Goal: Task Accomplishment & Management: Manage account settings

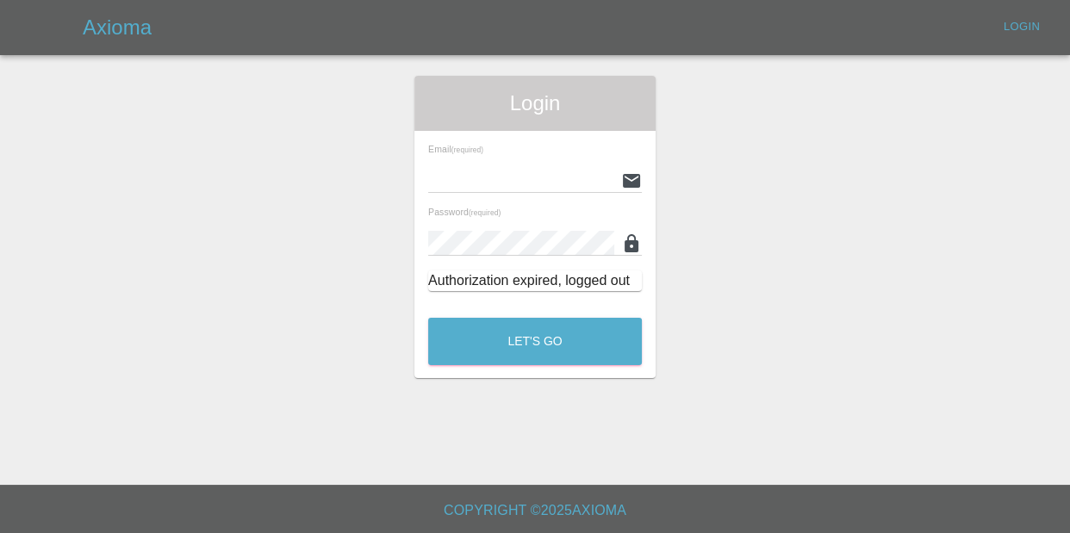
type input "[EMAIL_ADDRESS][DOMAIN_NAME]"
drag, startPoint x: 482, startPoint y: 370, endPoint x: 480, endPoint y: 324, distance: 46.6
click at [480, 368] on div "Login Email (required) [EMAIL_ADDRESS][DOMAIN_NAME] Password (required) Authori…" at bounding box center [534, 227] width 241 height 302
click at [480, 321] on button "Let's Go" at bounding box center [535, 341] width 214 height 47
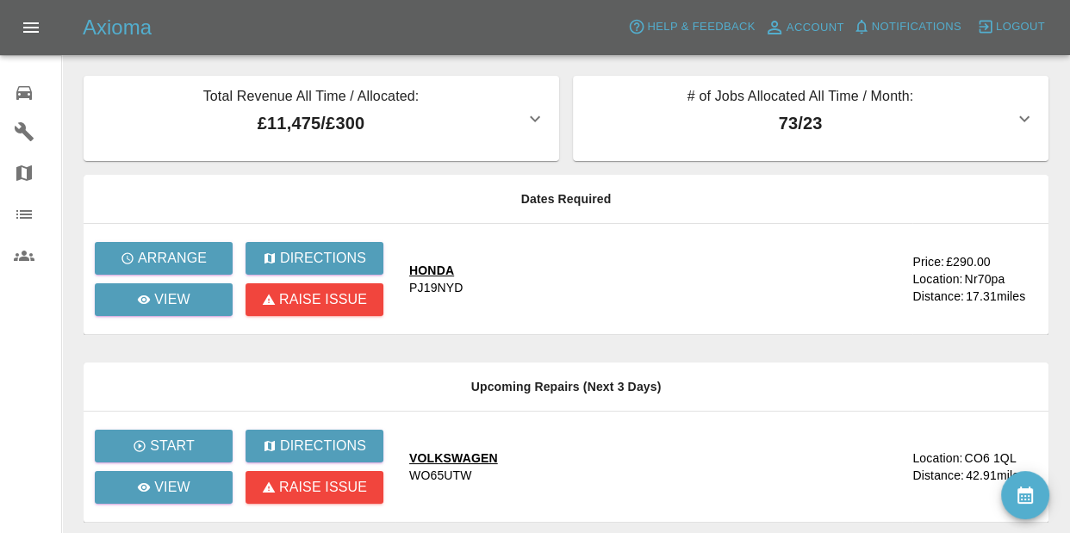
click at [587, 25] on span "Notifications" at bounding box center [917, 27] width 90 height 20
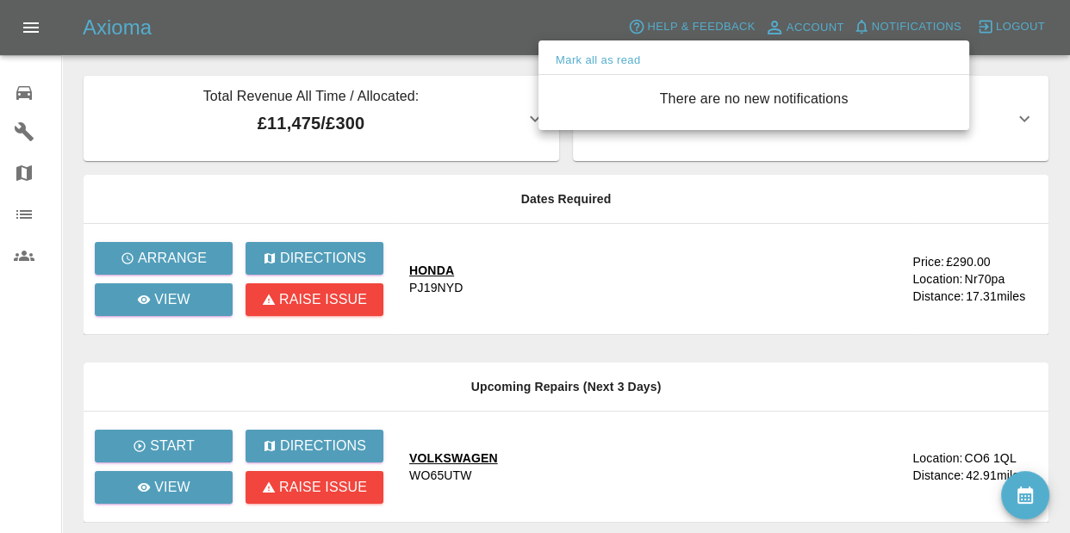
click at [188, 294] on div at bounding box center [535, 266] width 1070 height 533
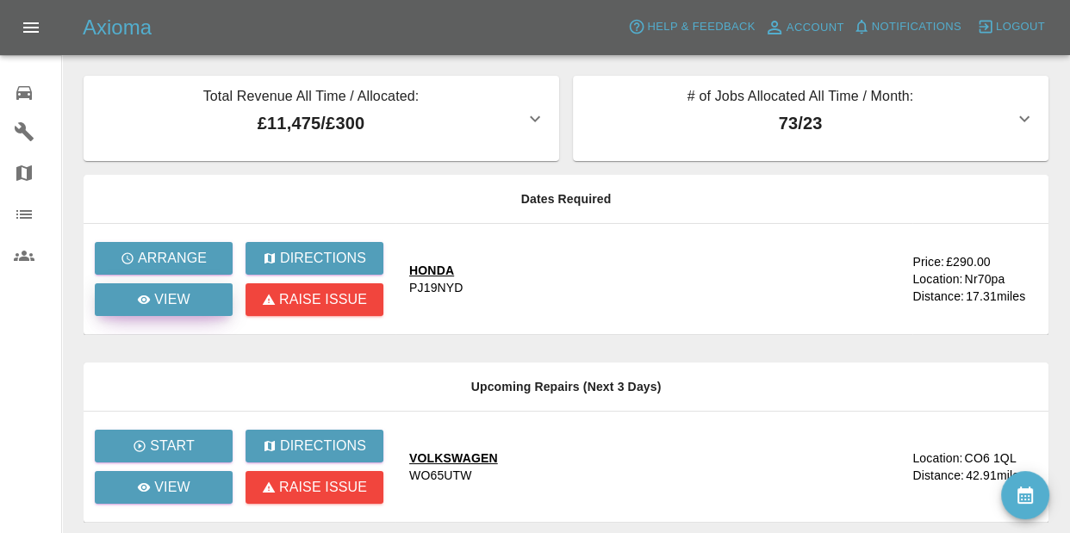
click at [186, 290] on p "View" at bounding box center [172, 299] width 36 height 21
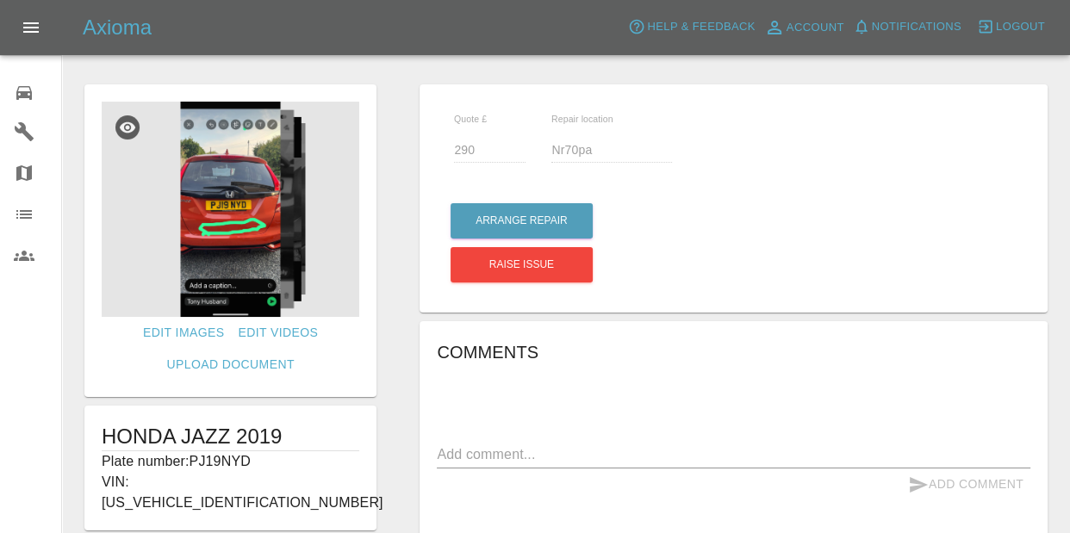
scroll to position [8, 0]
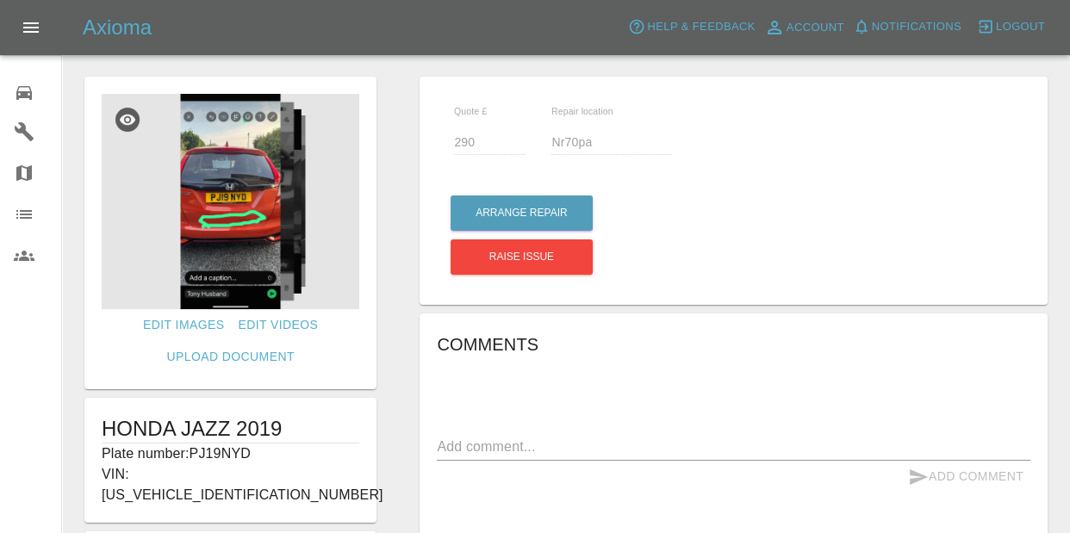
click at [206, 257] on img at bounding box center [231, 201] width 258 height 215
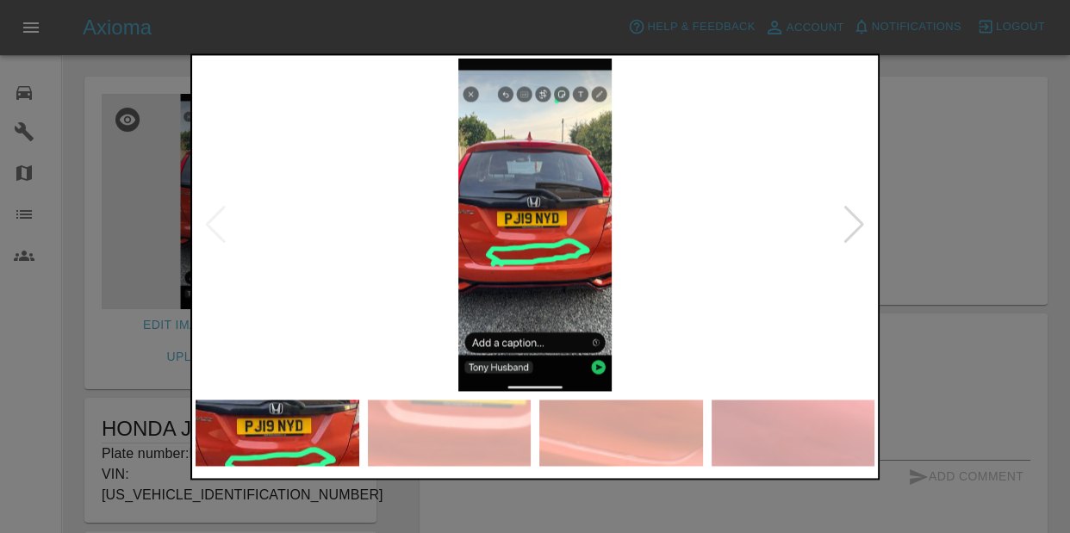
click at [587, 223] on div at bounding box center [854, 225] width 23 height 38
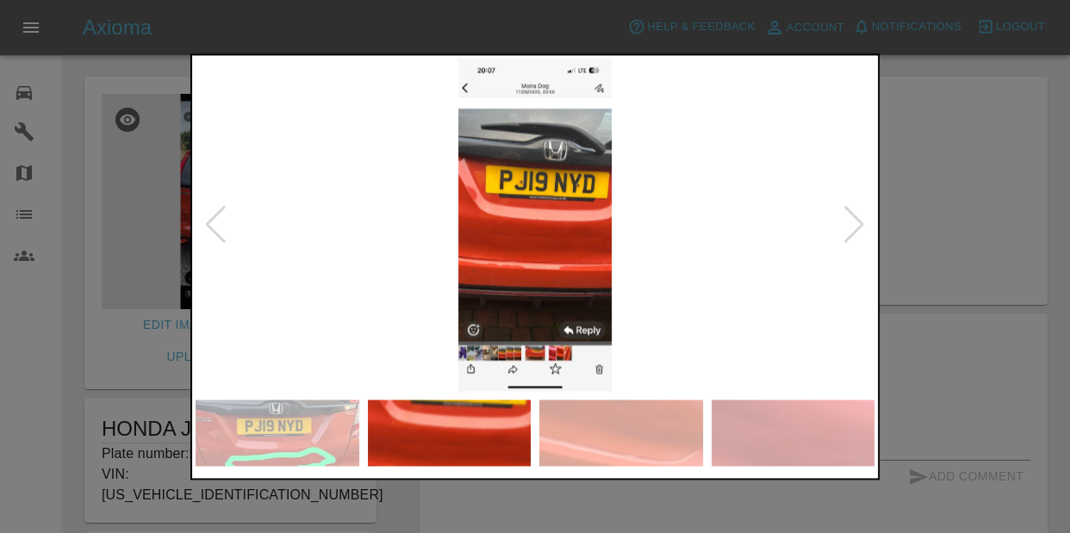
click at [587, 223] on div at bounding box center [854, 225] width 23 height 38
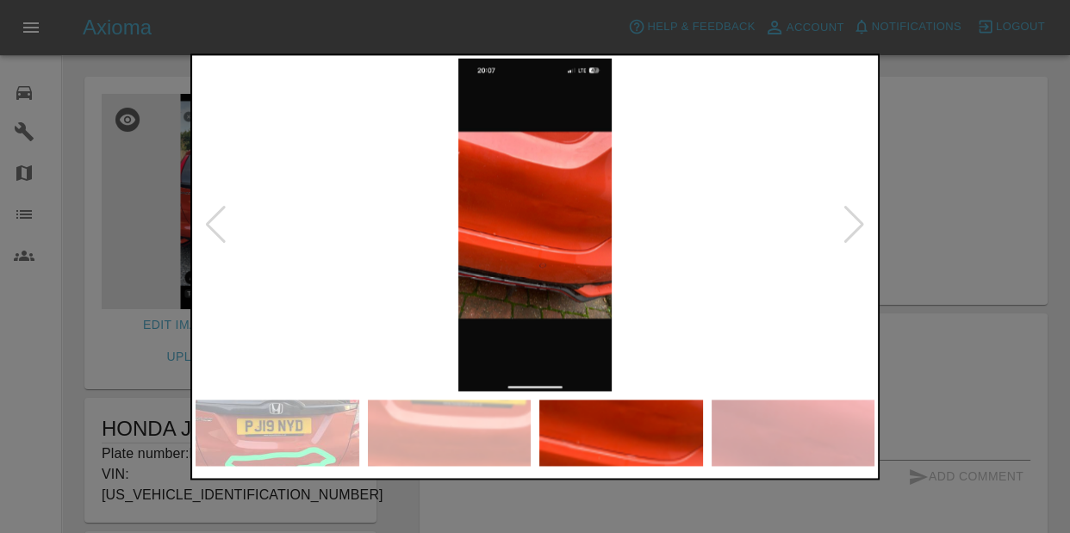
click at [587, 223] on div at bounding box center [854, 225] width 23 height 38
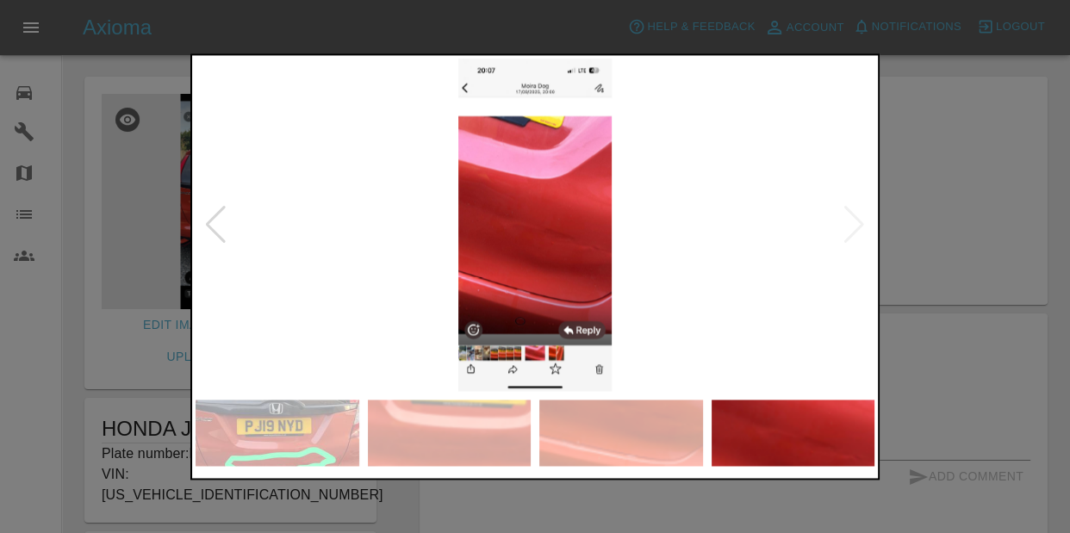
click at [587, 223] on img at bounding box center [535, 225] width 679 height 333
click at [587, 246] on div at bounding box center [535, 266] width 1070 height 533
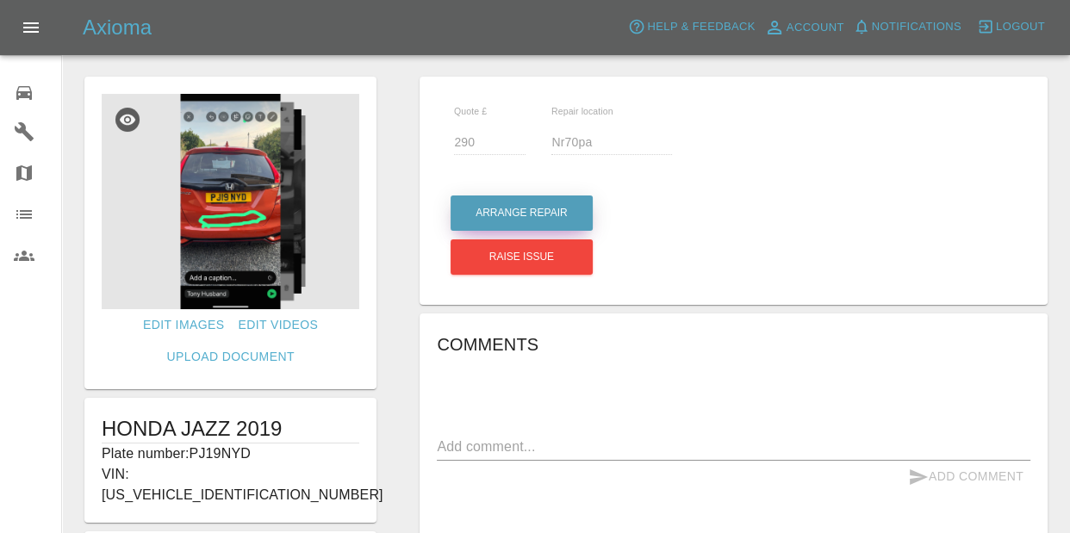
click at [510, 223] on button "Arrange Repair" at bounding box center [522, 213] width 142 height 35
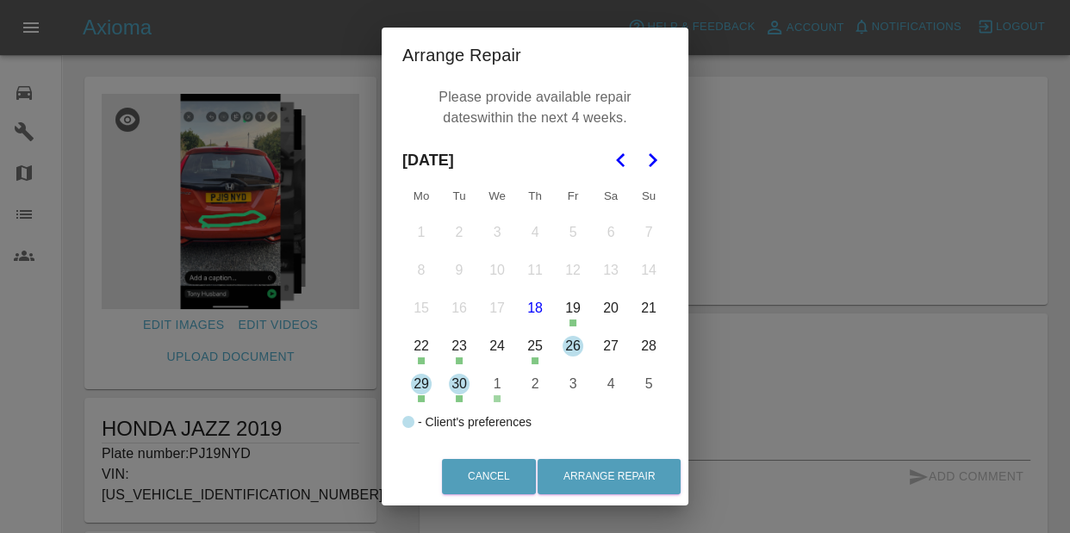
click at [563, 346] on button "26" at bounding box center [573, 346] width 36 height 36
click at [587, 155] on icon "Go to the Next Month" at bounding box center [652, 160] width 21 height 21
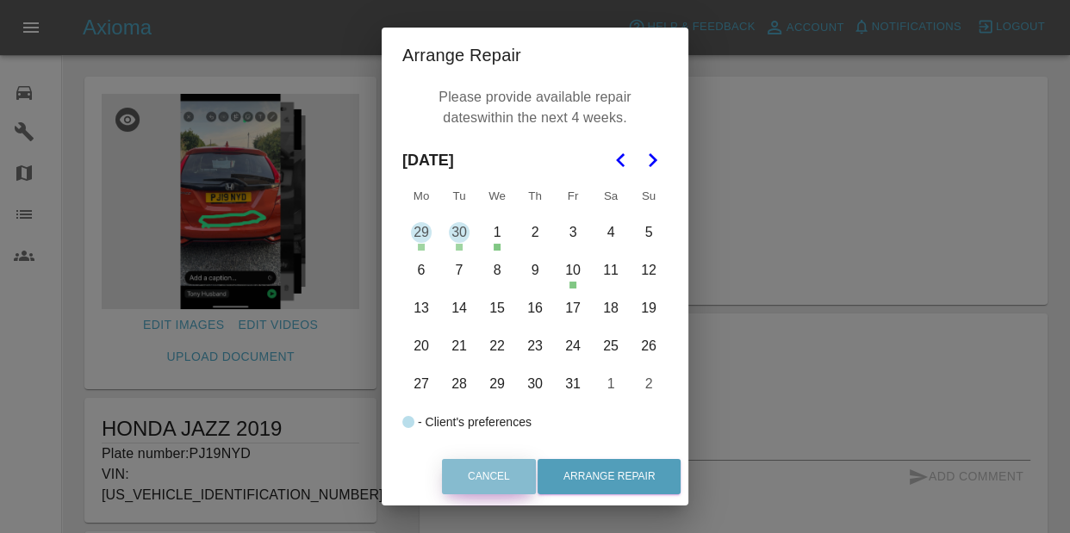
click at [500, 482] on button "Cancel" at bounding box center [489, 476] width 94 height 35
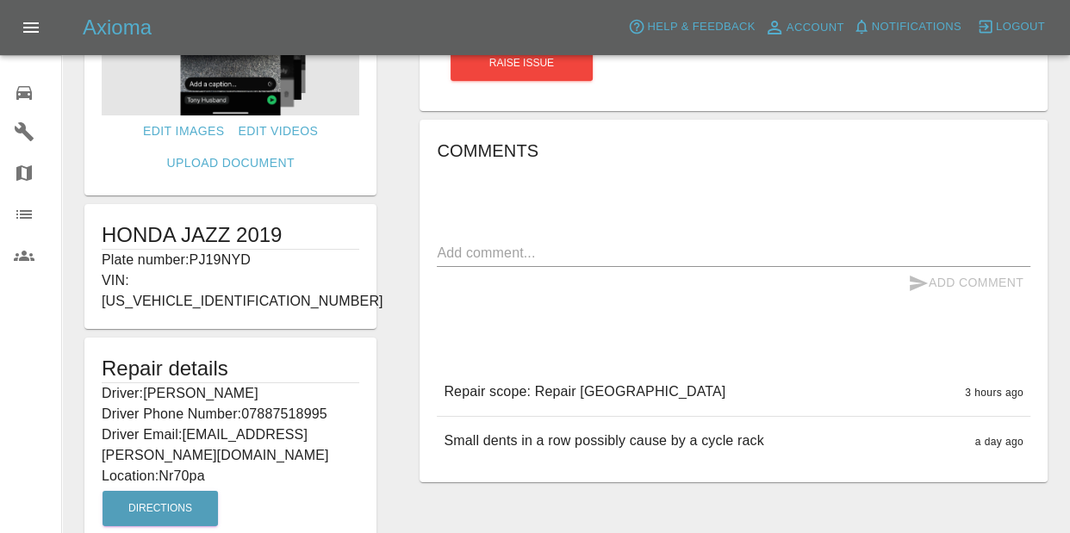
scroll to position [215, 0]
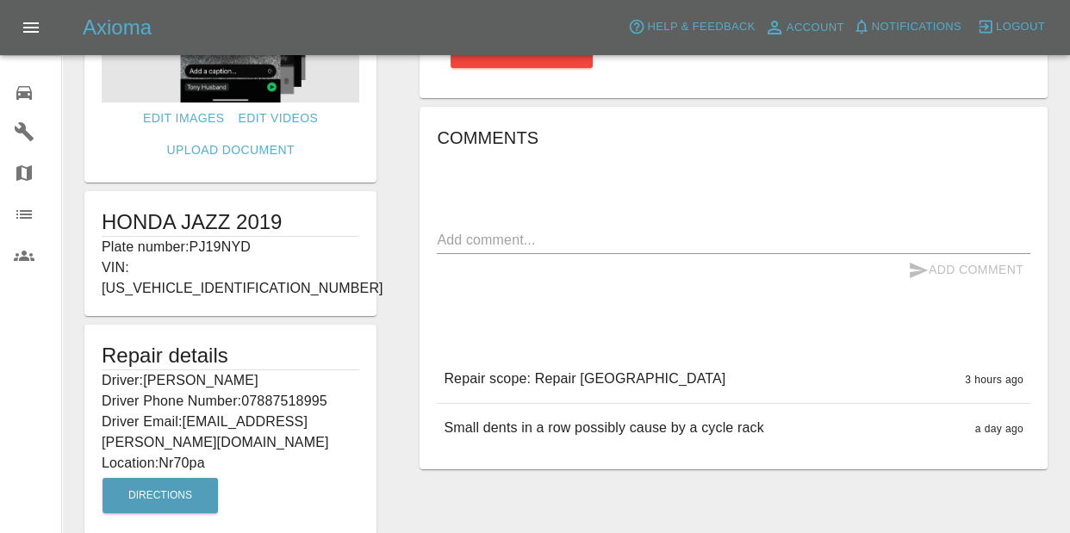
drag, startPoint x: 160, startPoint y: 438, endPoint x: 215, endPoint y: 443, distance: 54.4
click at [215, 453] on p "Location: Nr70pa" at bounding box center [231, 463] width 258 height 21
copy p "Nr70pa"
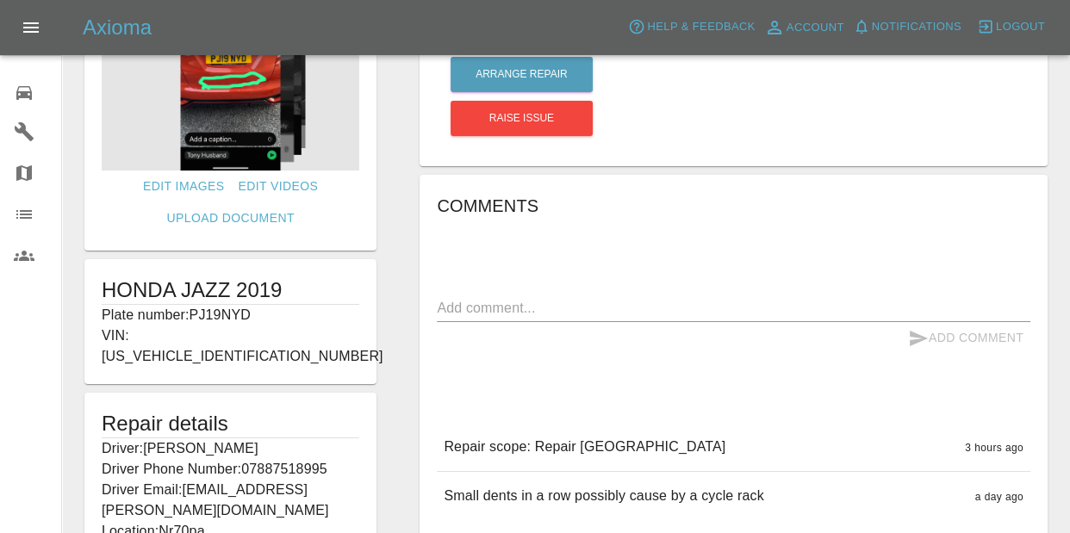
scroll to position [125, 0]
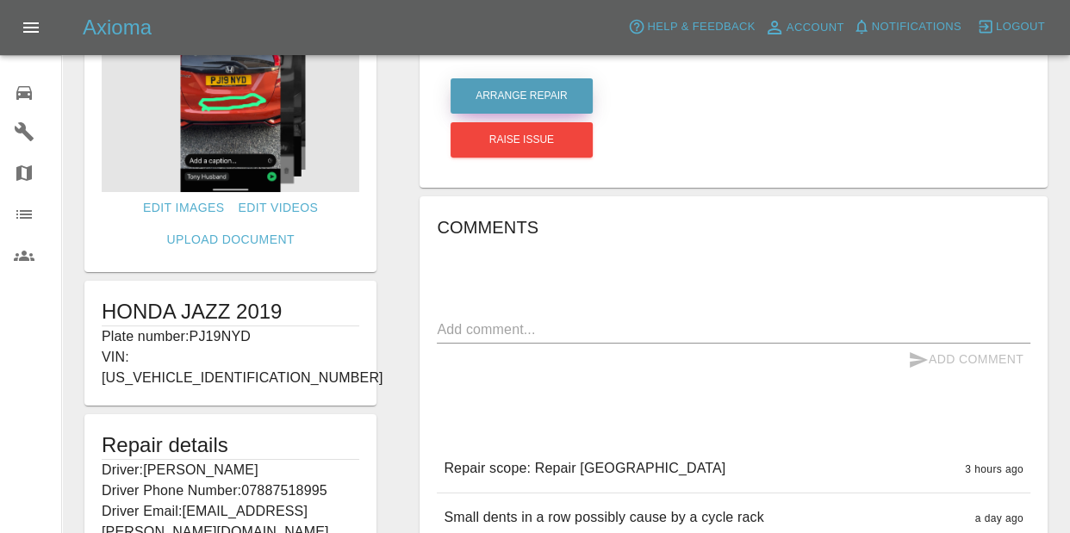
click at [550, 91] on button "Arrange Repair" at bounding box center [522, 95] width 142 height 35
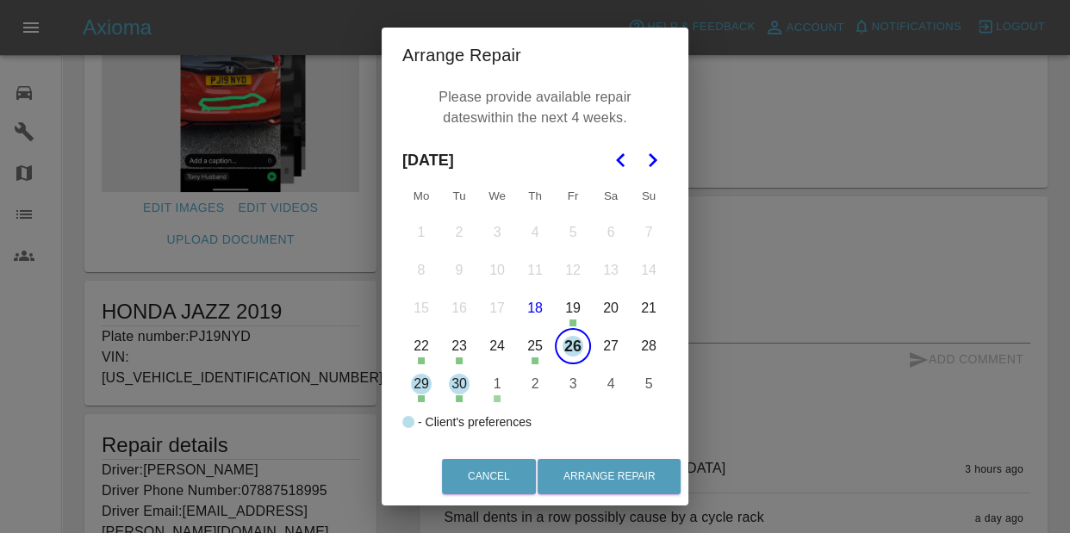
click at [587, 165] on icon "Go to the Next Month" at bounding box center [652, 160] width 21 height 21
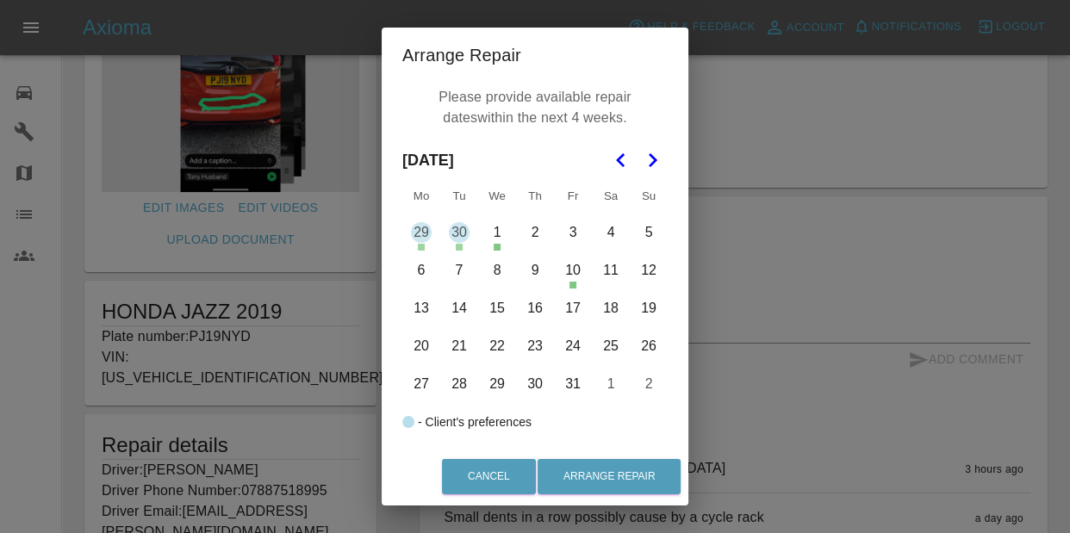
click at [530, 225] on button "2" at bounding box center [535, 233] width 36 height 36
click at [569, 238] on button "3" at bounding box center [573, 233] width 36 height 36
click at [425, 267] on button "6" at bounding box center [421, 270] width 36 height 36
click at [455, 266] on button "7" at bounding box center [459, 270] width 36 height 36
click at [508, 283] on button "8" at bounding box center [497, 270] width 36 height 36
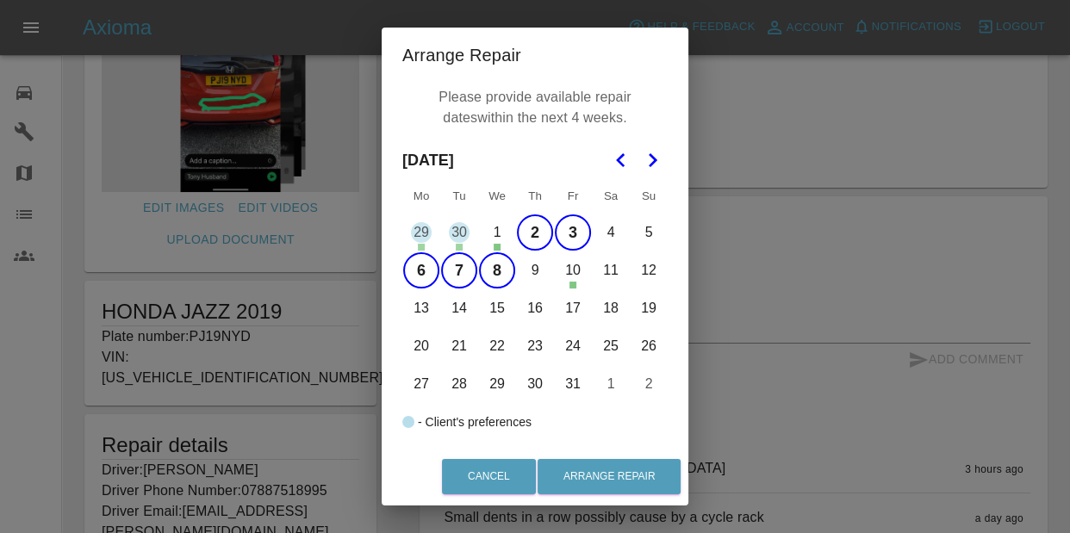
click at [542, 273] on button "9" at bounding box center [535, 270] width 36 height 36
click at [428, 309] on button "13" at bounding box center [421, 308] width 36 height 36
click at [497, 298] on button "15" at bounding box center [497, 308] width 36 height 36
click at [534, 307] on button "16" at bounding box center [535, 308] width 36 height 36
click at [577, 313] on button "17" at bounding box center [573, 308] width 36 height 36
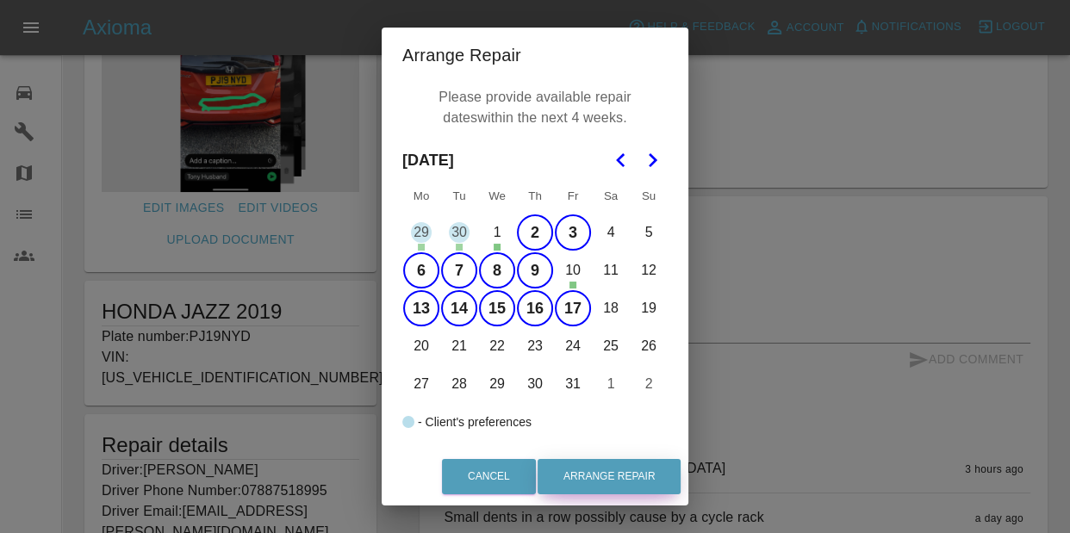
click at [562, 476] on button "Arrange Repair" at bounding box center [609, 476] width 143 height 35
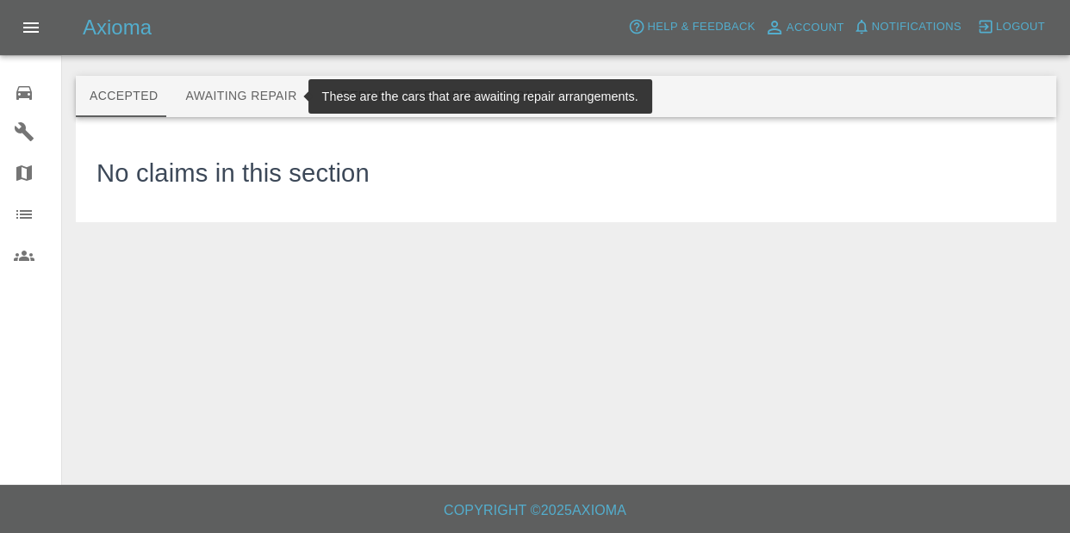
click at [258, 96] on button "Awaiting Repair" at bounding box center [240, 96] width 139 height 41
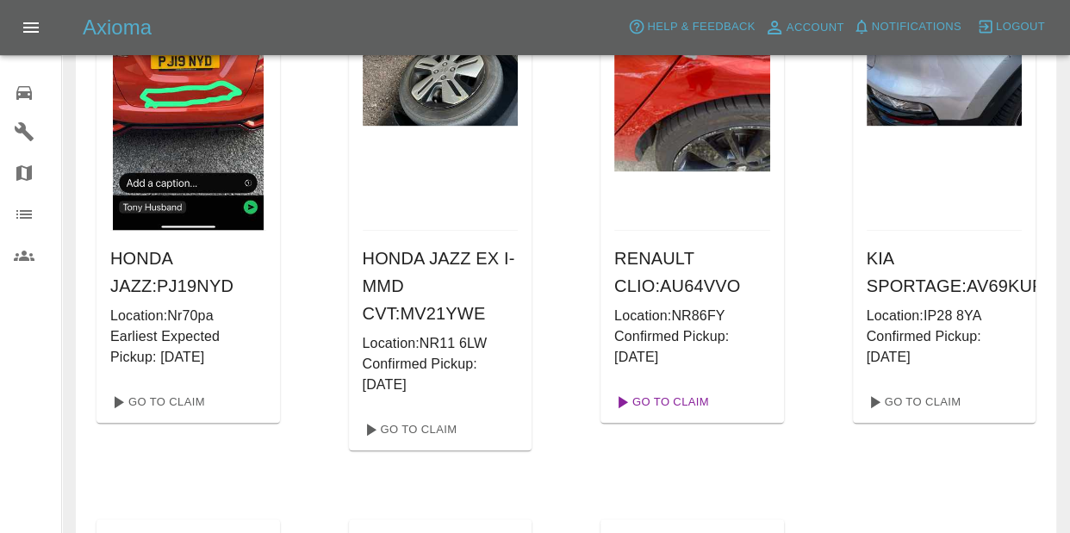
scroll to position [767, 0]
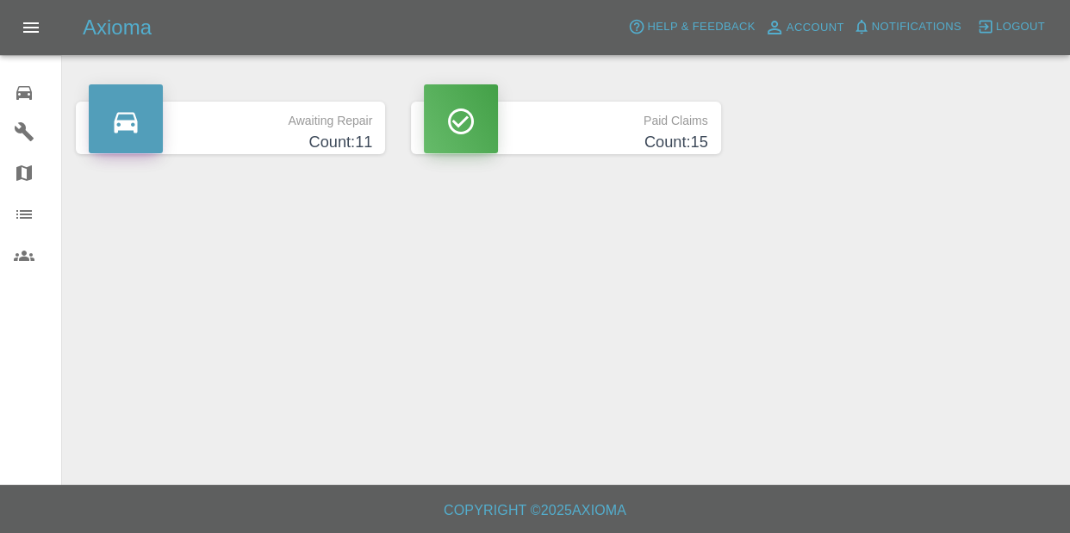
click at [930, 28] on span "Notifications" at bounding box center [917, 27] width 90 height 20
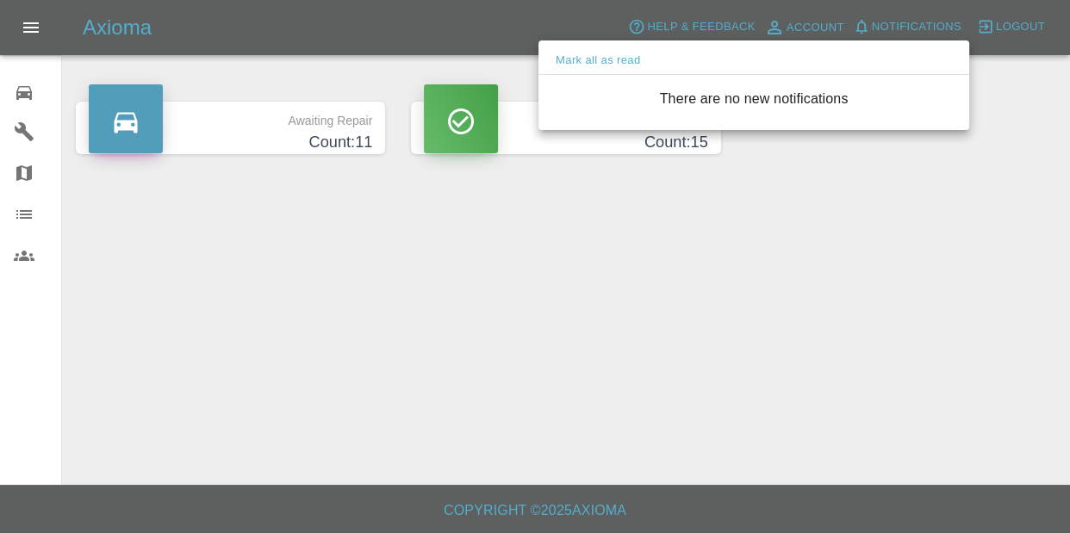
click at [16, 78] on div at bounding box center [535, 266] width 1070 height 533
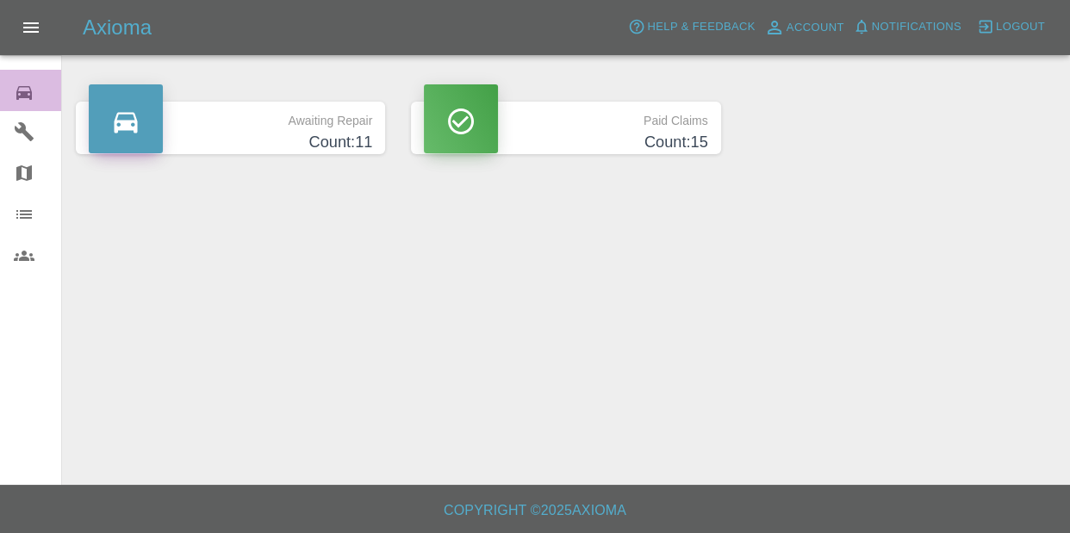
click at [24, 89] on icon at bounding box center [24, 93] width 21 height 21
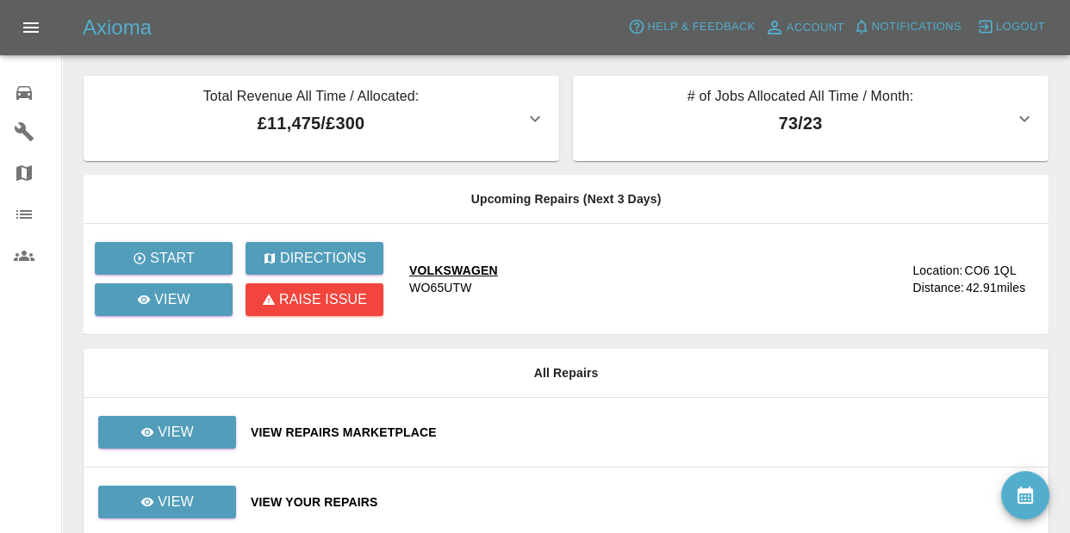
click at [0, 96] on link "0 Repair home" at bounding box center [30, 90] width 61 height 41
click at [0, 81] on link "0 Repair home" at bounding box center [30, 90] width 61 height 41
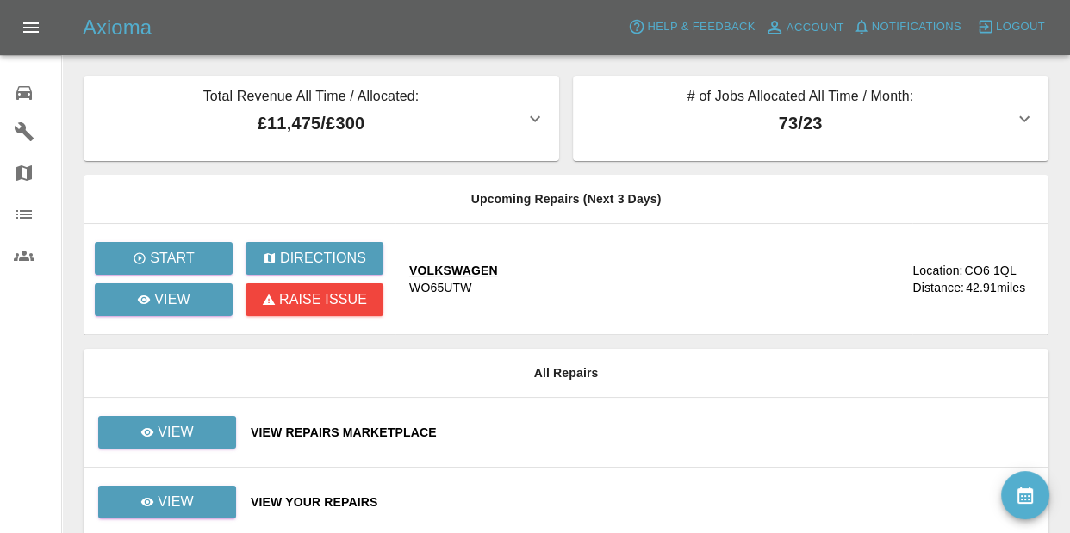
click at [0, 81] on link "0 Repair home" at bounding box center [30, 90] width 61 height 41
click at [5, 83] on link "0 Repair home" at bounding box center [30, 90] width 61 height 41
click at [0, 84] on link "0 Repair home" at bounding box center [30, 90] width 61 height 41
